Goal: Information Seeking & Learning: Check status

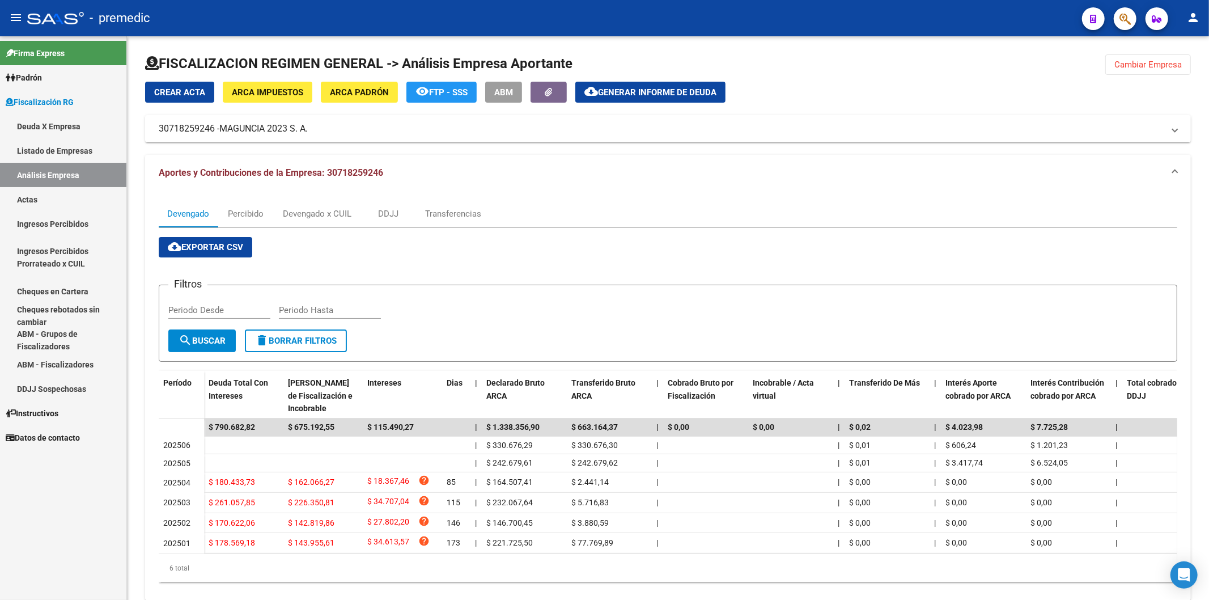
scroll to position [37, 0]
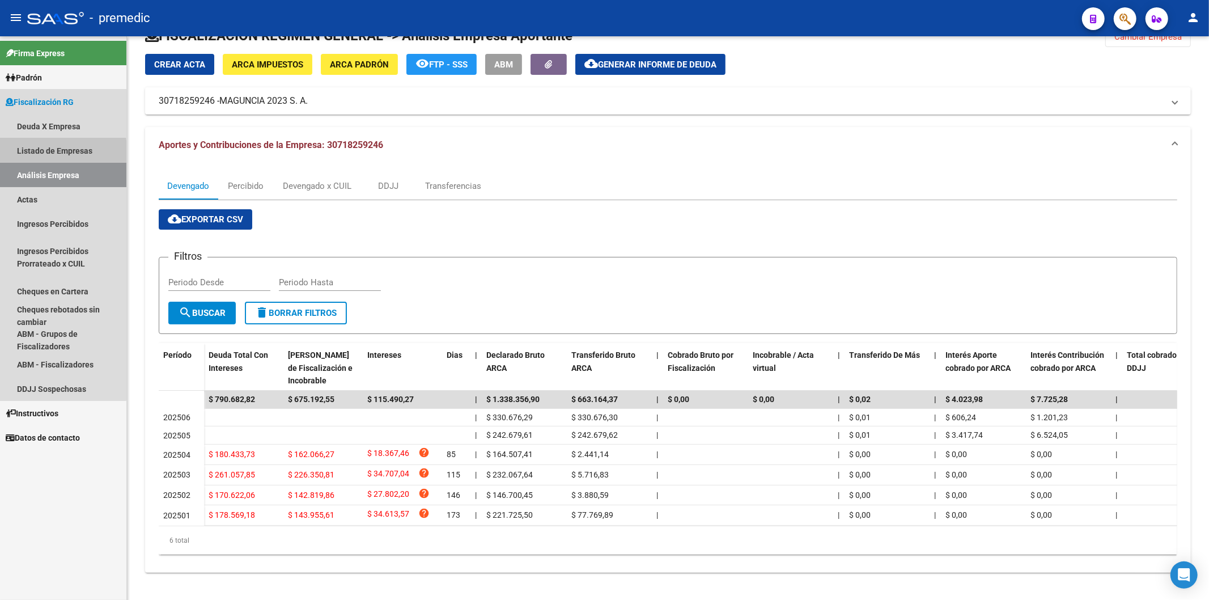
click at [27, 155] on link "Listado de Empresas" at bounding box center [63, 150] width 126 height 24
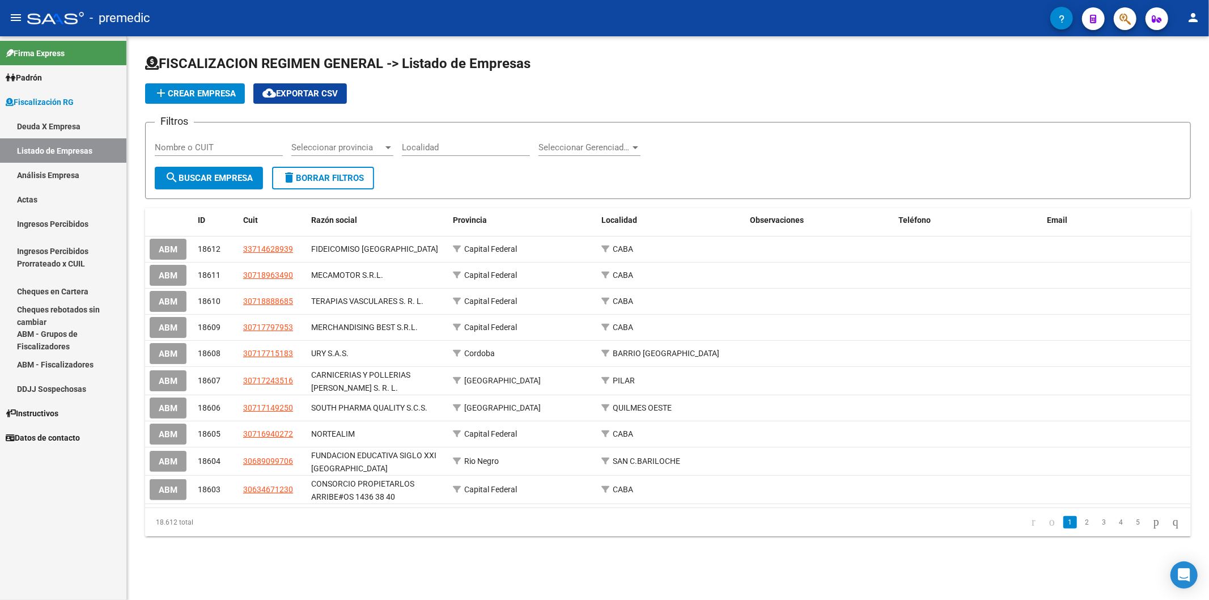
drag, startPoint x: 27, startPoint y: 125, endPoint x: 40, endPoint y: 130, distance: 14.5
click at [26, 125] on link "Deuda X Empresa" at bounding box center [63, 126] width 126 height 24
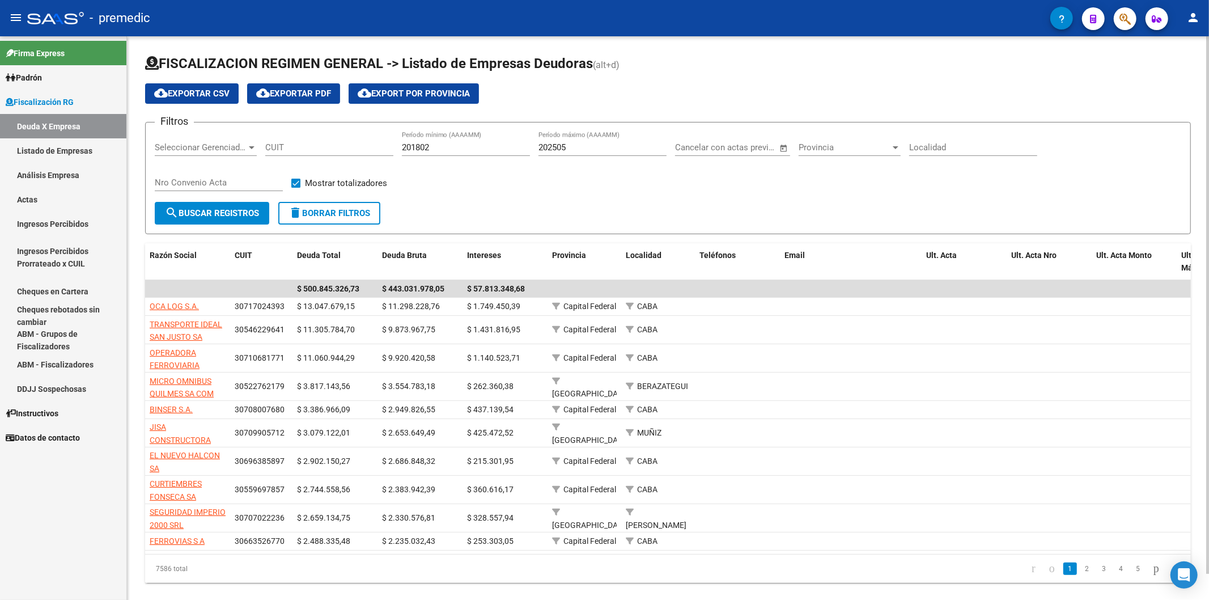
click at [638, 156] on div "202505 Período máximo (AAAAMM)" at bounding box center [603, 149] width 128 height 35
click at [632, 153] on div "202505 Período máximo (AAAAMM)" at bounding box center [603, 144] width 128 height 24
click at [631, 149] on input "202505" at bounding box center [603, 147] width 128 height 10
type input "202506"
click at [235, 208] on span "search Buscar Registros" at bounding box center [212, 213] width 94 height 10
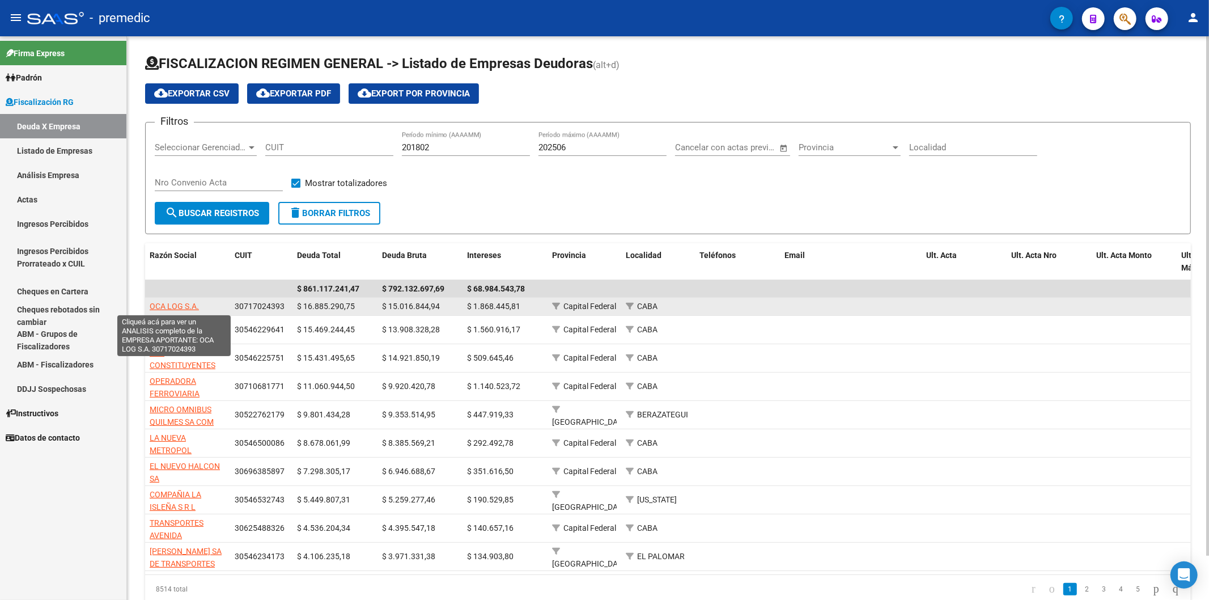
click at [185, 302] on span "OCA LOG S.A." at bounding box center [174, 306] width 49 height 9
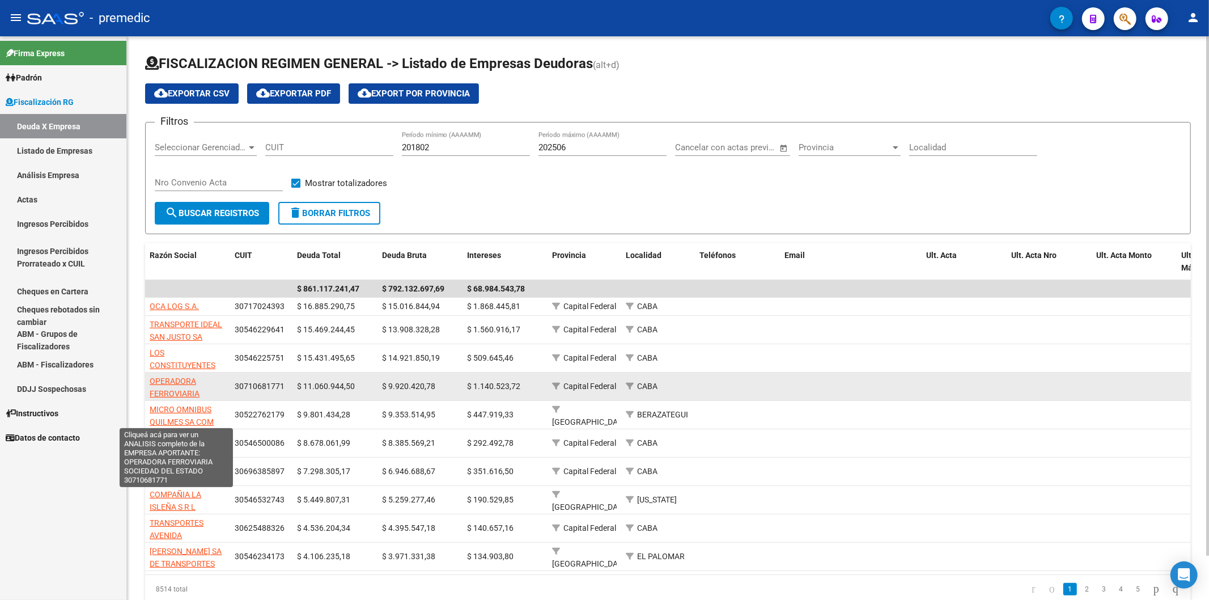
click at [151, 396] on span "OPERADORA FERROVIARIA SOCIEDAD DEL ESTADO" at bounding box center [176, 400] width 53 height 48
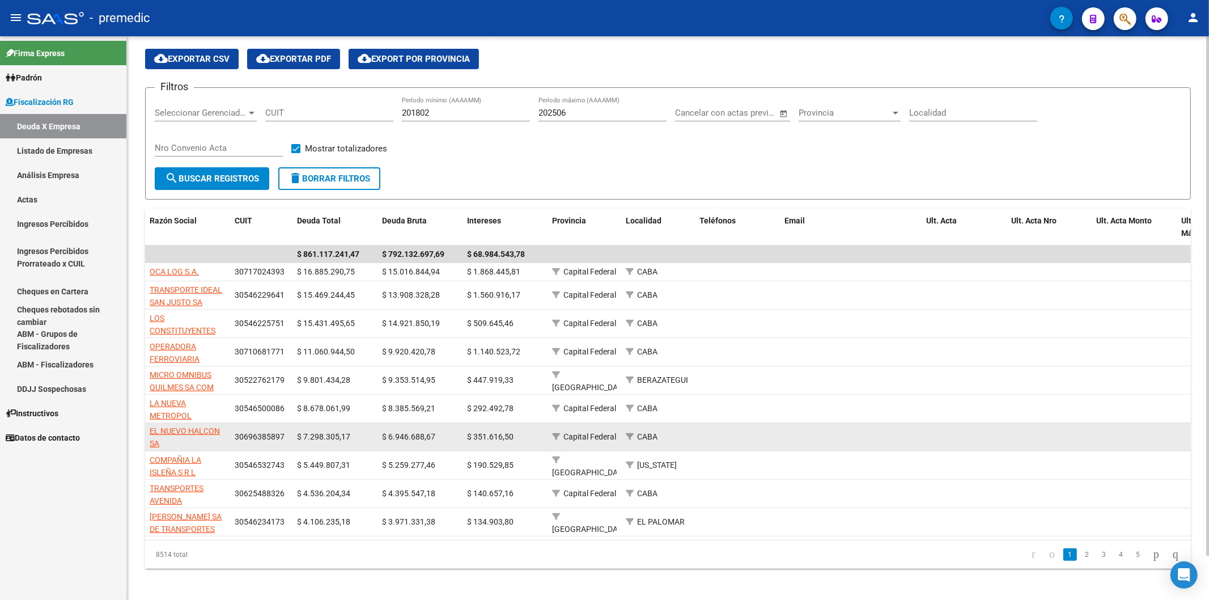
scroll to position [48, 0]
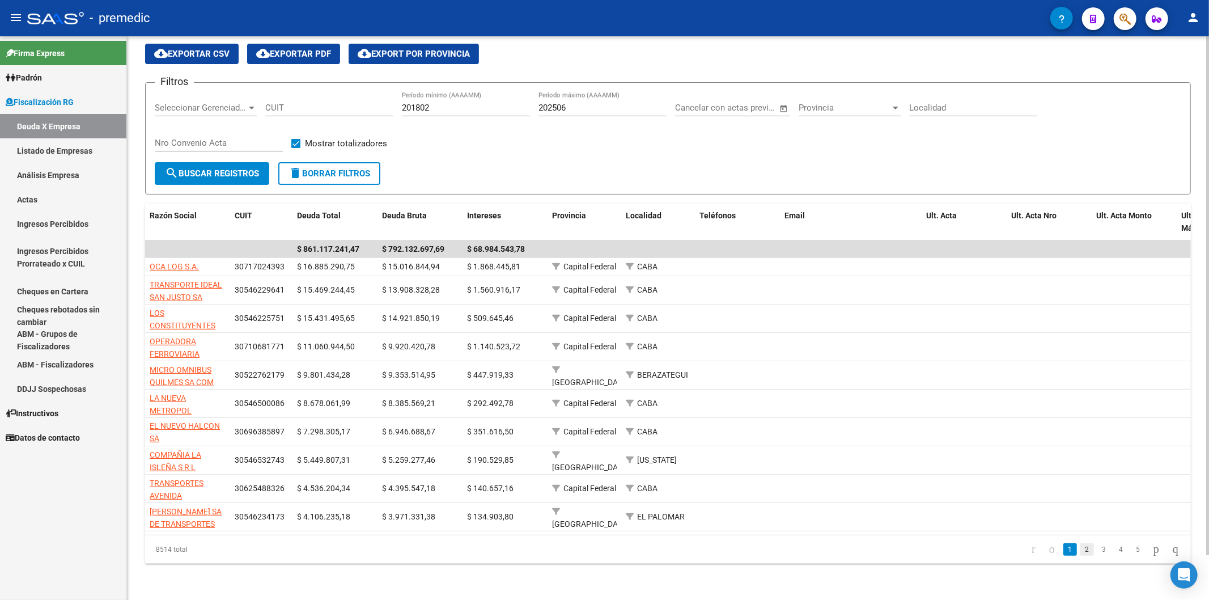
click at [1081, 555] on link "2" at bounding box center [1088, 549] width 14 height 12
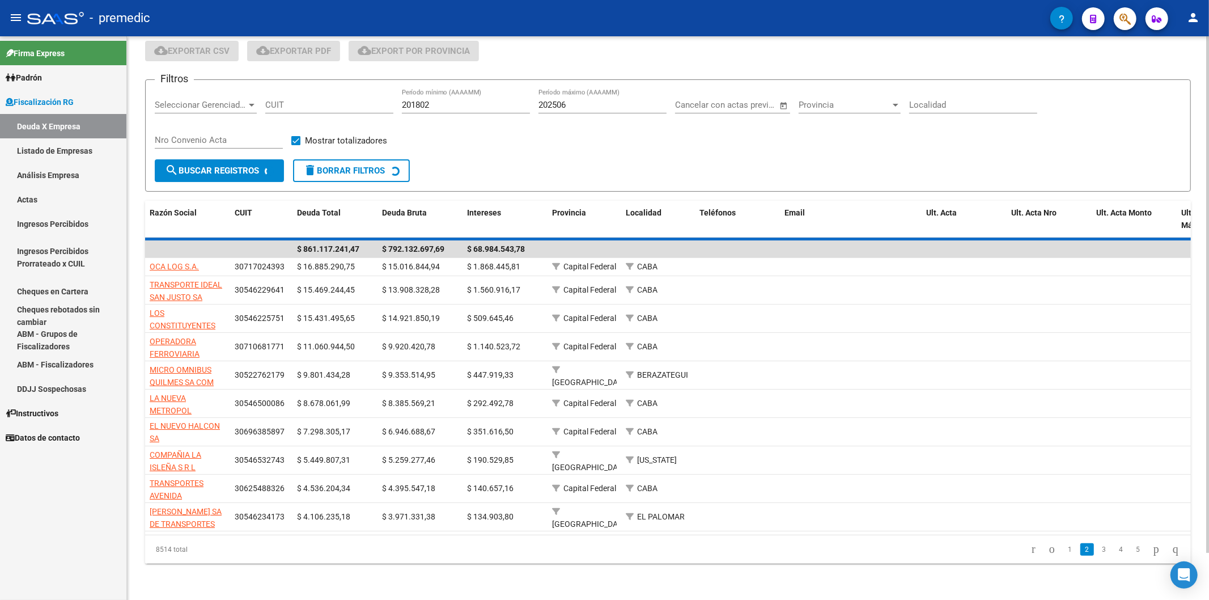
scroll to position [38, 0]
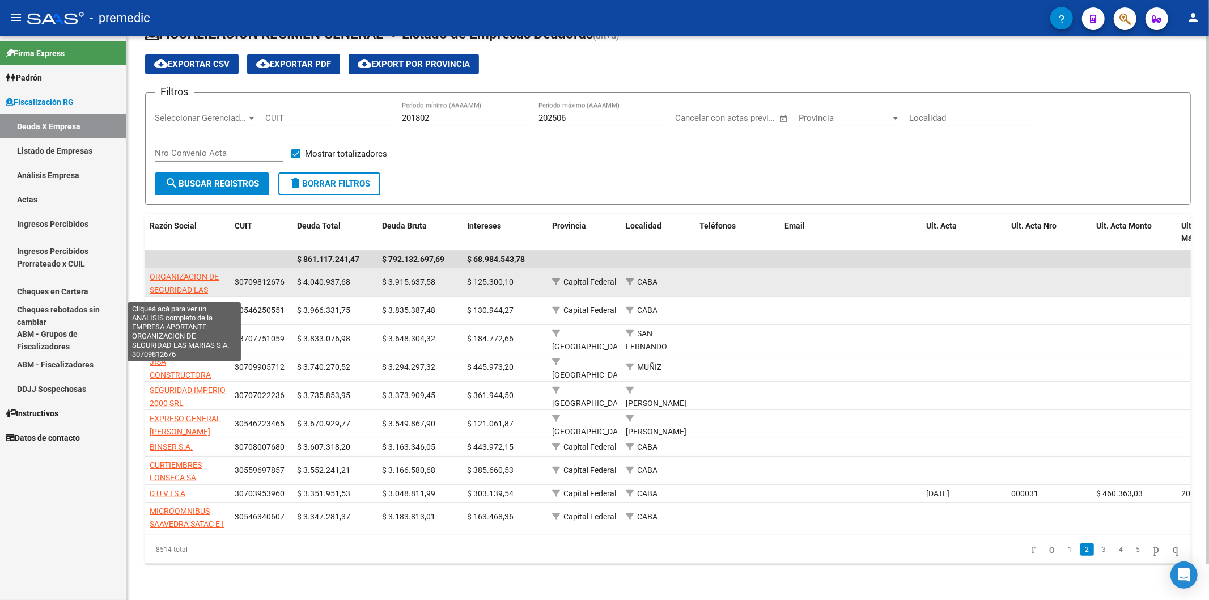
click at [167, 272] on span "ORGANIZACION DE SEGURIDAD LAS MARIAS S.A." at bounding box center [184, 289] width 69 height 35
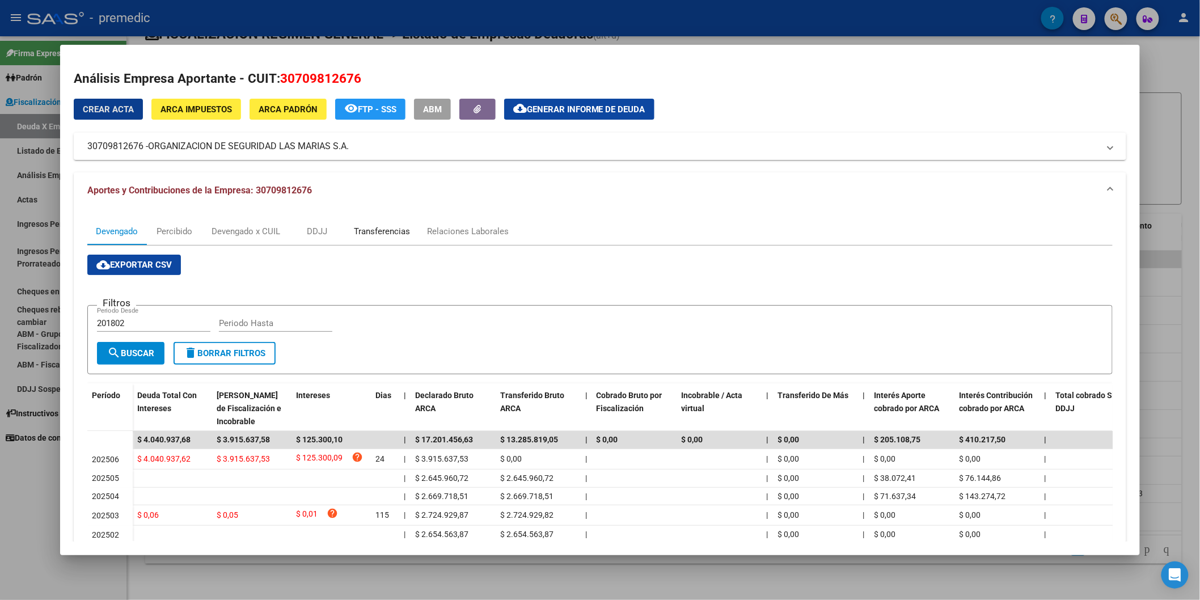
click at [397, 235] on div "Transferencias" at bounding box center [382, 231] width 56 height 12
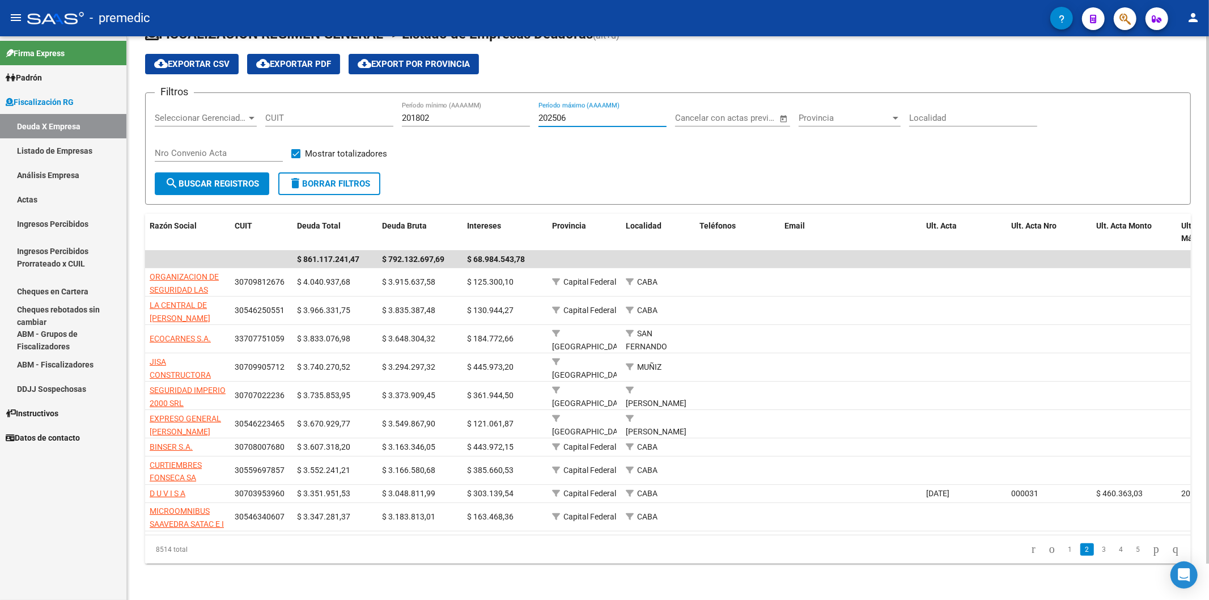
click at [578, 113] on input "202506" at bounding box center [603, 118] width 128 height 10
click at [1098, 553] on link "3" at bounding box center [1105, 549] width 14 height 12
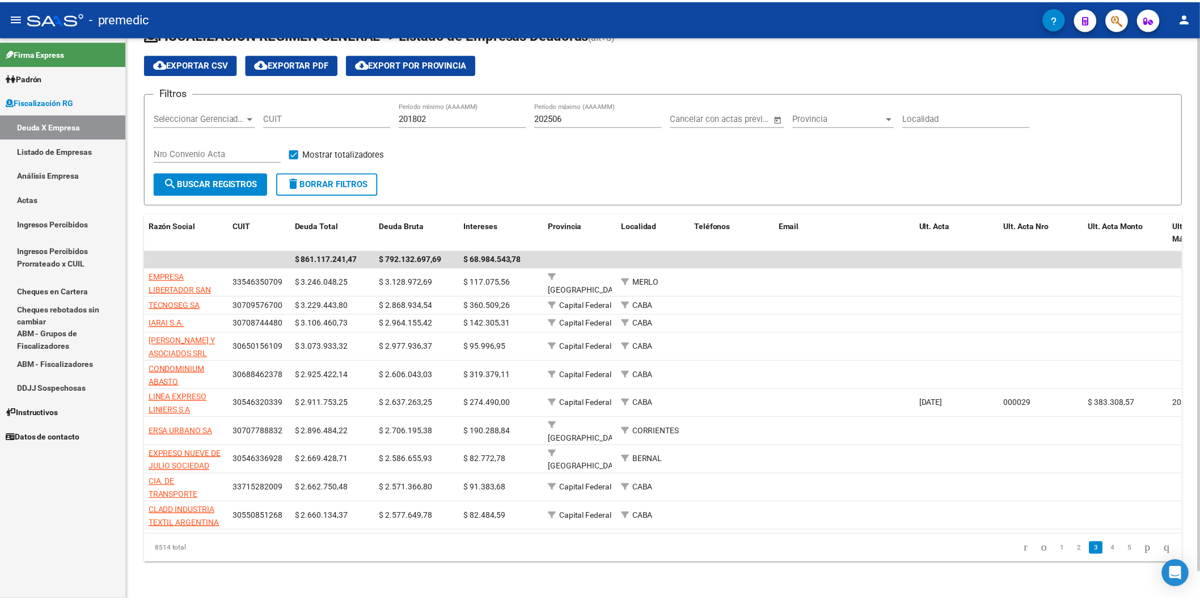
scroll to position [28, 0]
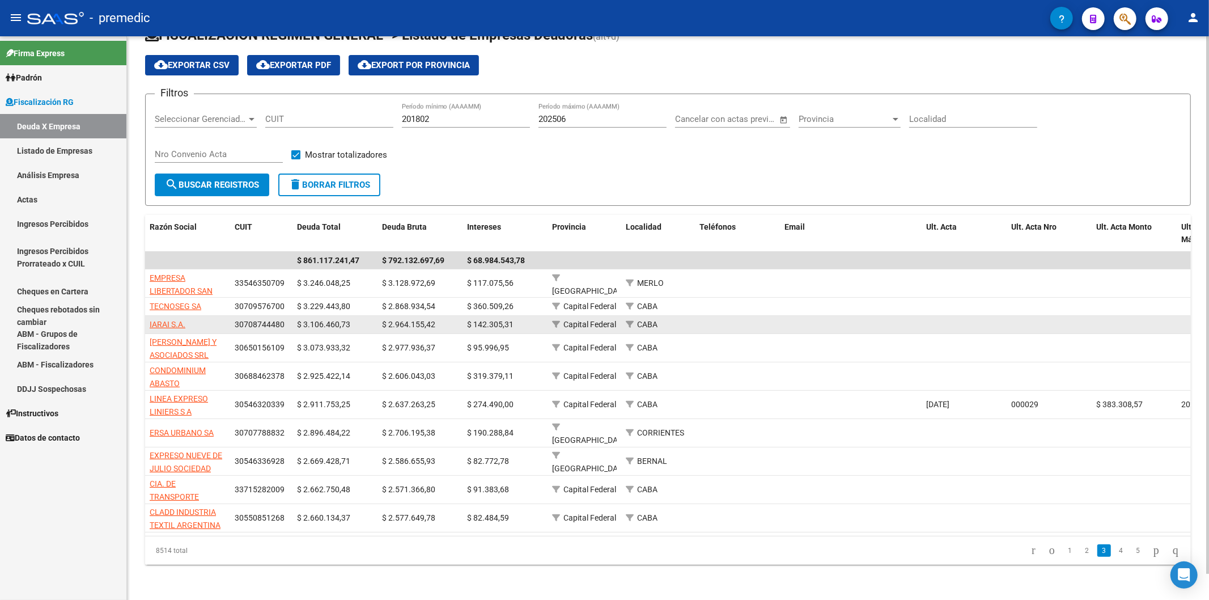
click at [176, 320] on span "IARAI S.A." at bounding box center [168, 324] width 36 height 9
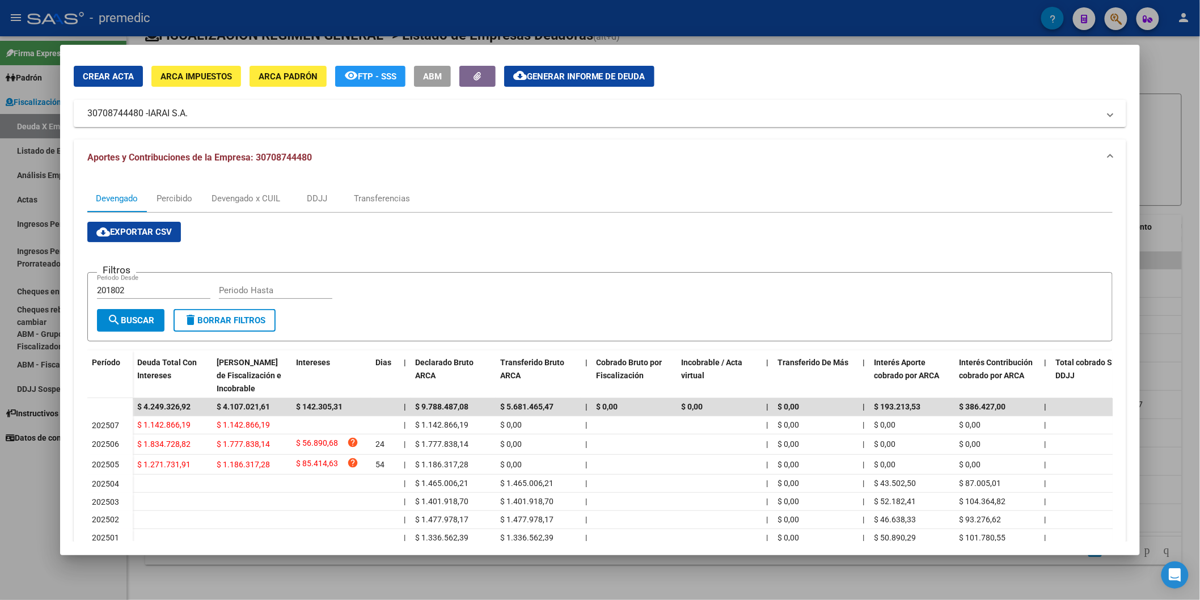
scroll to position [63, 0]
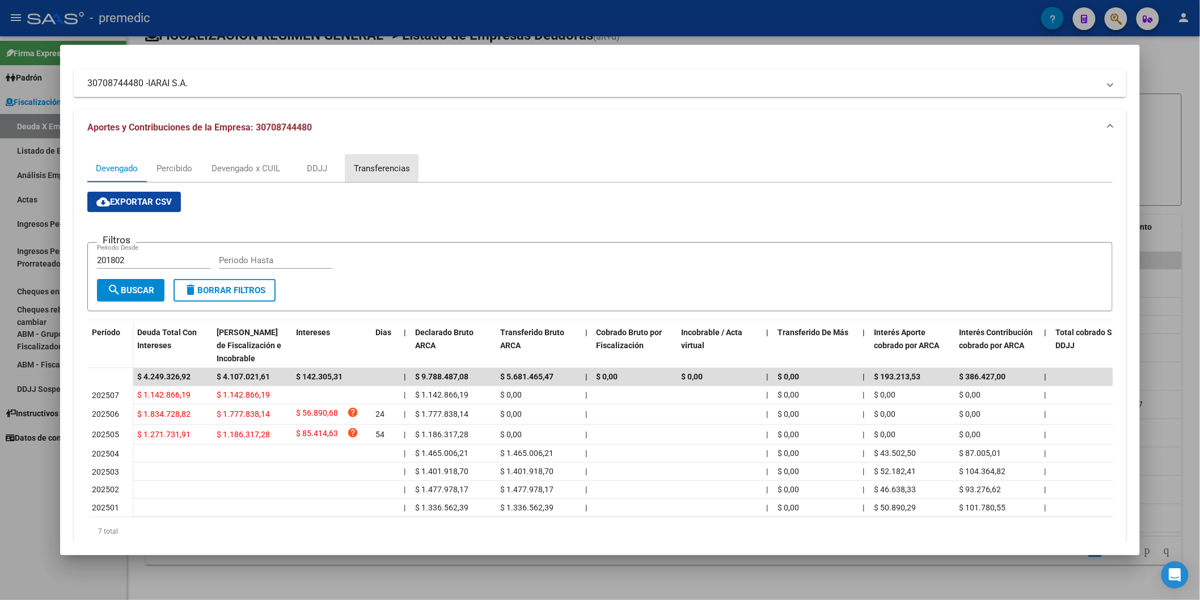
click at [361, 172] on div "Transferencias" at bounding box center [382, 168] width 56 height 12
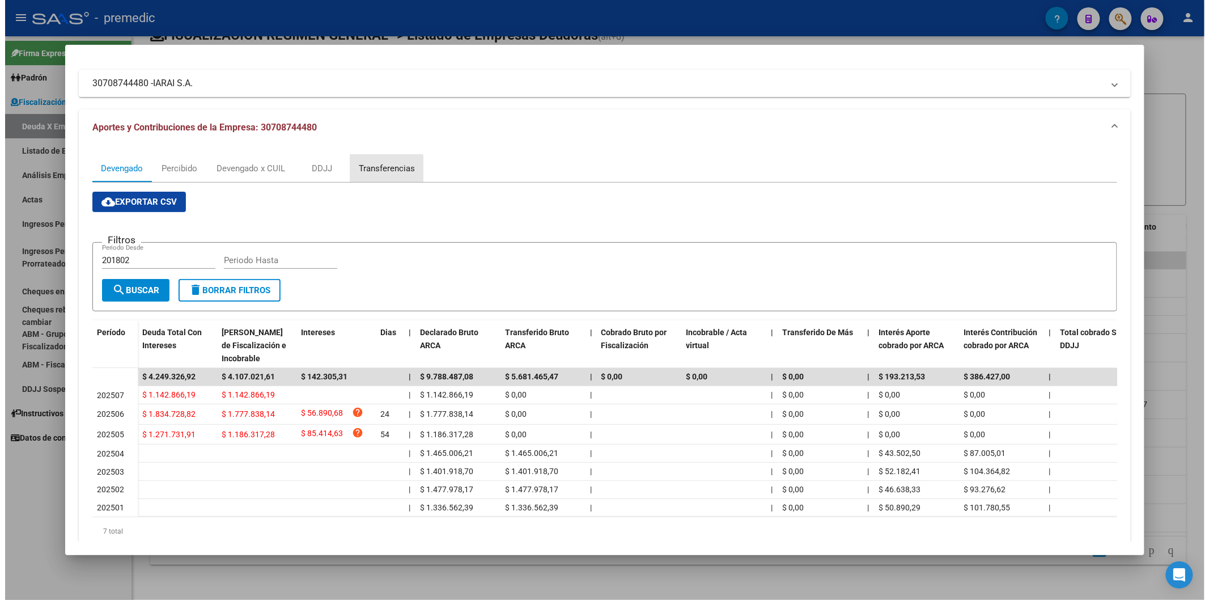
scroll to position [0, 0]
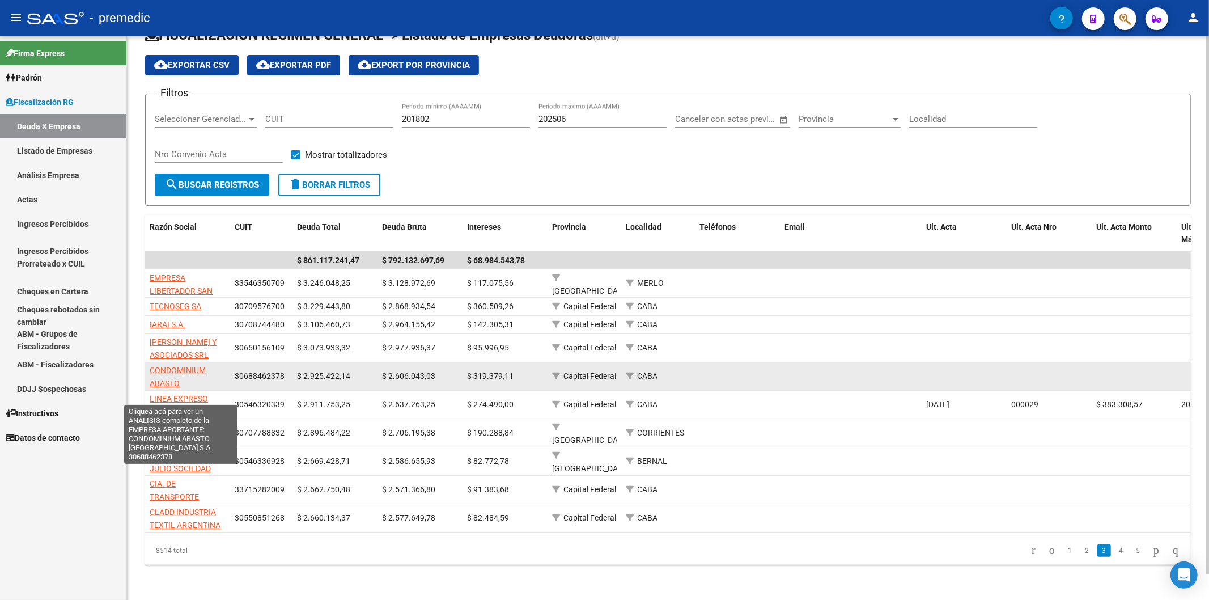
click at [195, 370] on span "CONDOMINIUM ABASTO [GEOGRAPHIC_DATA] S A" at bounding box center [188, 390] width 77 height 48
type textarea "30688462378"
